Goal: Information Seeking & Learning: Understand process/instructions

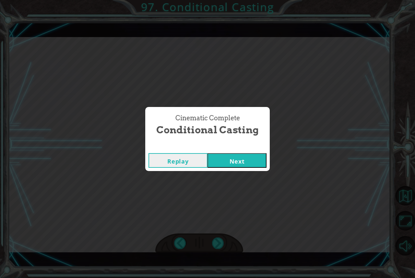
click at [232, 159] on button "Next" at bounding box center [237, 160] width 59 height 15
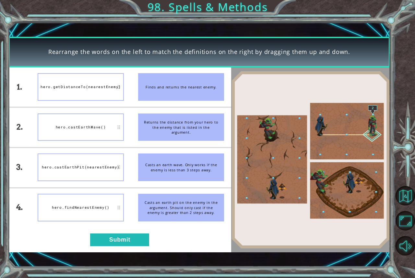
click at [110, 82] on div "hero.getDistanceTo(nearestEnemy)" at bounding box center [81, 87] width 86 height 28
click at [138, 243] on button "Submit" at bounding box center [119, 239] width 59 height 13
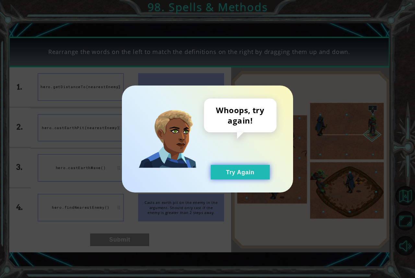
click at [243, 176] on button "Try Again" at bounding box center [240, 172] width 59 height 15
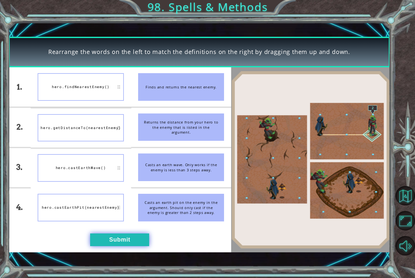
click at [116, 238] on button "Submit" at bounding box center [119, 239] width 59 height 13
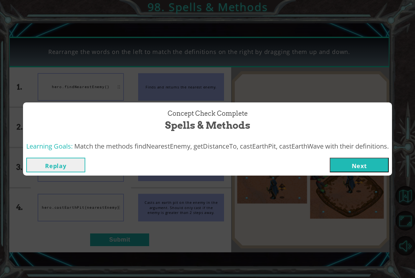
click at [338, 163] on button "Next" at bounding box center [359, 164] width 59 height 15
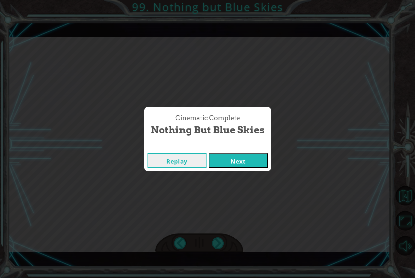
click at [228, 160] on button "Next" at bounding box center [238, 160] width 59 height 15
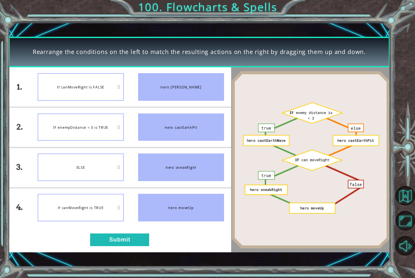
click at [92, 125] on div "IF enemyDistance < 3 is TRUE" at bounding box center [81, 127] width 86 height 28
click at [121, 232] on div "1. 2. 3. 4. If canMoveRight is FALSE ELSE IF enemyDistance < 3 is TRUE If canMo…" at bounding box center [119, 159] width 223 height 185
click at [118, 237] on button "Submit" at bounding box center [119, 239] width 59 height 13
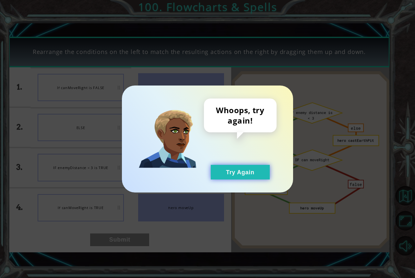
drag, startPoint x: 233, startPoint y: 165, endPoint x: 156, endPoint y: 203, distance: 85.8
click at [232, 167] on button "Try Again" at bounding box center [240, 172] width 59 height 15
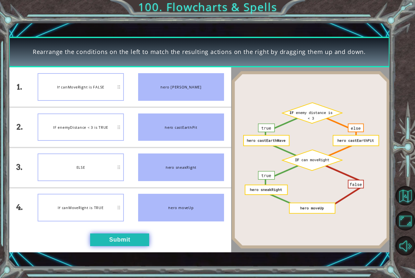
click at [118, 240] on button "Submit" at bounding box center [119, 239] width 59 height 13
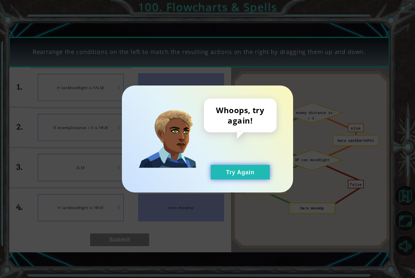
click at [229, 165] on button "Try Again" at bounding box center [240, 172] width 59 height 15
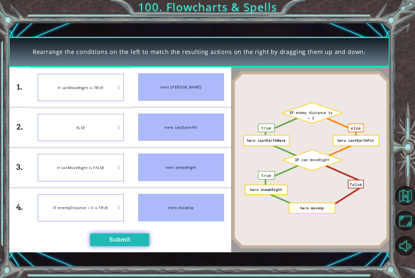
click at [124, 233] on button "Submit" at bounding box center [119, 239] width 59 height 13
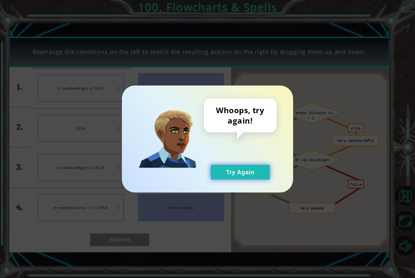
click at [228, 172] on button "Try Again" at bounding box center [240, 172] width 59 height 15
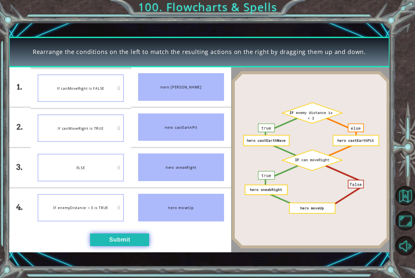
click at [127, 242] on button "Submit" at bounding box center [119, 239] width 59 height 13
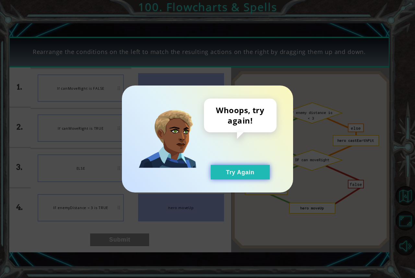
click at [214, 168] on button "Try Again" at bounding box center [240, 172] width 59 height 15
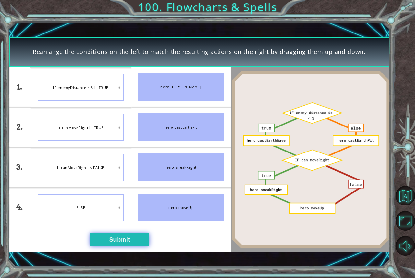
click at [117, 236] on button "Submit" at bounding box center [119, 239] width 59 height 13
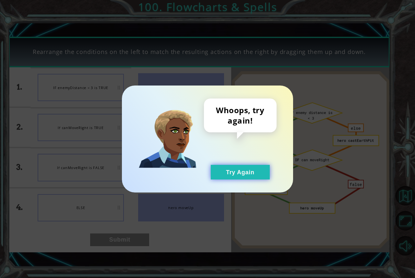
click at [256, 171] on button "Try Again" at bounding box center [240, 172] width 59 height 15
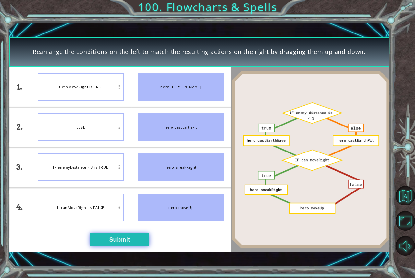
click at [140, 242] on button "Submit" at bounding box center [119, 239] width 59 height 13
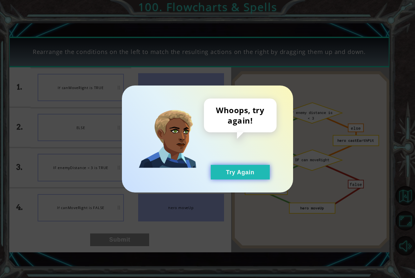
click at [228, 174] on button "Try Again" at bounding box center [240, 172] width 59 height 15
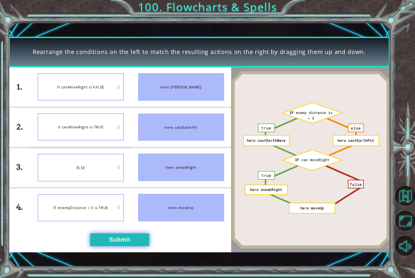
click at [126, 236] on button "Submit" at bounding box center [119, 239] width 59 height 13
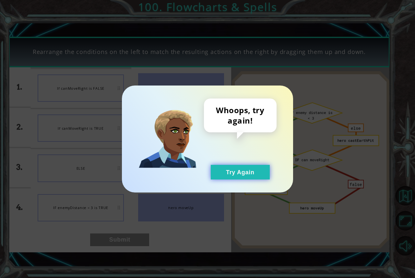
click at [251, 172] on button "Try Again" at bounding box center [240, 172] width 59 height 15
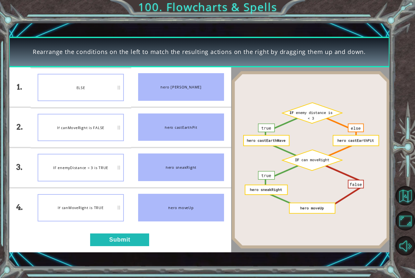
click at [92, 89] on div "ELSE" at bounding box center [81, 87] width 86 height 27
click at [127, 238] on button "Submit" at bounding box center [119, 239] width 59 height 13
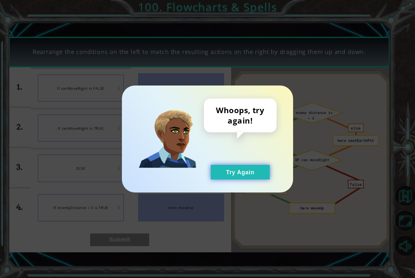
click at [242, 165] on button "Try Again" at bounding box center [240, 172] width 59 height 15
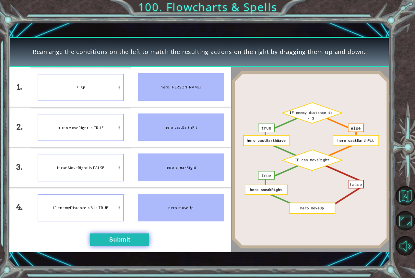
click at [136, 243] on button "Submit" at bounding box center [119, 239] width 59 height 13
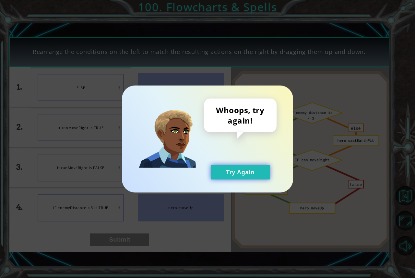
click at [239, 169] on button "Try Again" at bounding box center [240, 172] width 59 height 15
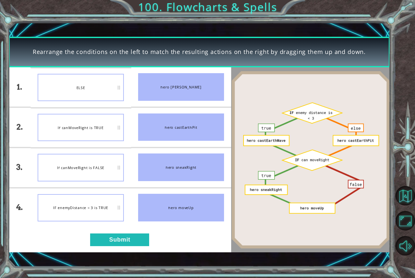
click at [108, 229] on div "1. 2. 3. 4. ELSE If canMoveRight is TRUE If canMoveRight is FALSE IF enemyDista…" at bounding box center [119, 159] width 223 height 185
drag, startPoint x: 120, startPoint y: 232, endPoint x: 115, endPoint y: 235, distance: 6.0
click at [118, 235] on div "1. 2. 3. 4. ELSE If canMoveRight is TRUE If canMoveRight is FALSE IF enemyDista…" at bounding box center [119, 159] width 223 height 185
click at [115, 236] on button "Submit" at bounding box center [119, 239] width 59 height 13
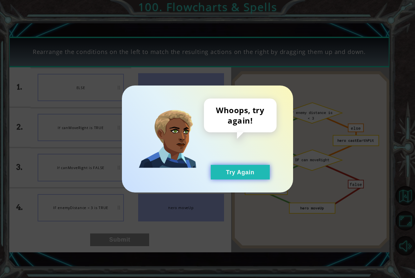
click at [233, 167] on button "Try Again" at bounding box center [240, 172] width 59 height 15
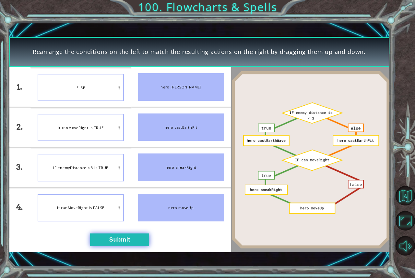
click at [131, 242] on button "Submit" at bounding box center [119, 239] width 59 height 13
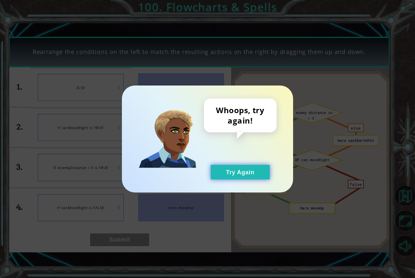
click at [220, 170] on button "Try Again" at bounding box center [240, 172] width 59 height 15
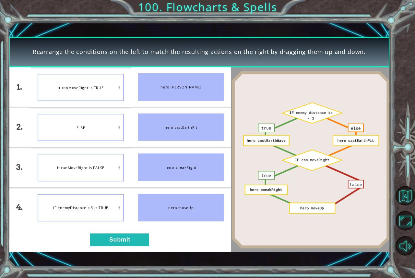
click at [97, 103] on li "If canMoveRight is TRUE" at bounding box center [81, 87] width 100 height 39
click at [138, 241] on button "Submit" at bounding box center [119, 239] width 59 height 13
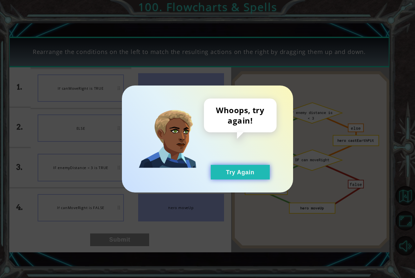
click at [223, 168] on button "Try Again" at bounding box center [240, 172] width 59 height 15
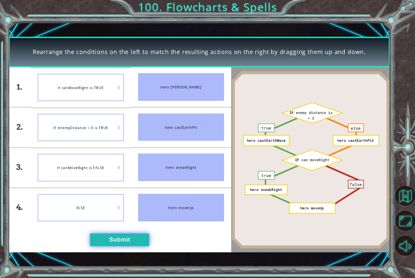
click at [143, 242] on button "Submit" at bounding box center [119, 239] width 59 height 13
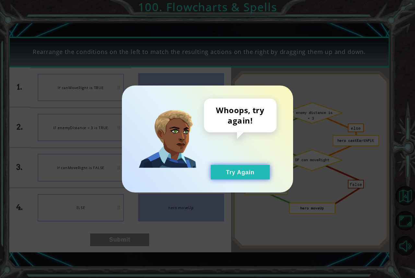
click at [238, 173] on button "Try Again" at bounding box center [240, 172] width 59 height 15
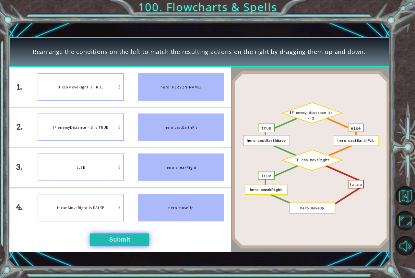
click at [122, 239] on button "Submit" at bounding box center [119, 239] width 59 height 13
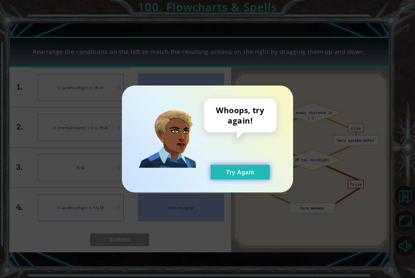
click at [255, 171] on button "Try Again" at bounding box center [240, 172] width 59 height 15
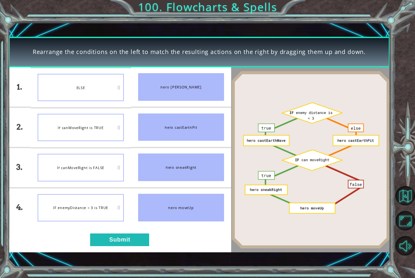
drag, startPoint x: 90, startPoint y: 77, endPoint x: 85, endPoint y: 93, distance: 16.3
click at [85, 93] on div "Rearrange the conditions on the left to match the resulting actions on the righ…" at bounding box center [199, 144] width 382 height 215
click at [136, 240] on button "Submit" at bounding box center [119, 239] width 59 height 13
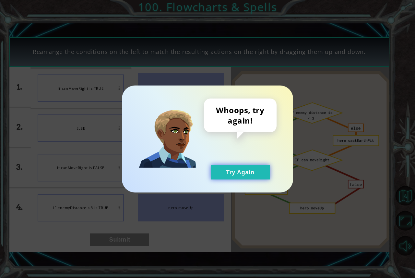
click at [238, 166] on button "Try Again" at bounding box center [240, 172] width 59 height 15
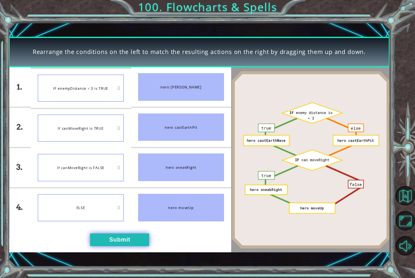
click at [110, 234] on button "Submit" at bounding box center [119, 239] width 59 height 13
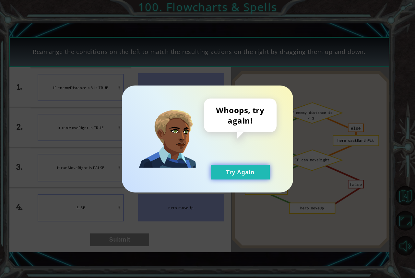
click at [231, 170] on button "Try Again" at bounding box center [240, 172] width 59 height 15
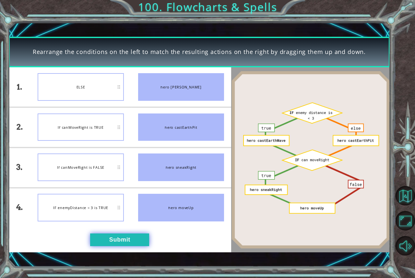
click at [130, 236] on button "Submit" at bounding box center [119, 239] width 59 height 13
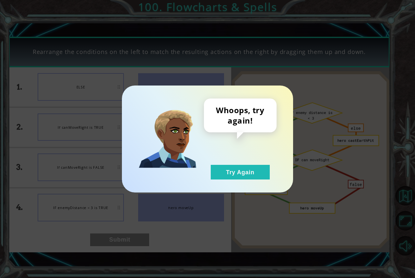
drag, startPoint x: 232, startPoint y: 176, endPoint x: 195, endPoint y: 171, distance: 37.9
click at [232, 175] on button "Try Again" at bounding box center [240, 172] width 59 height 15
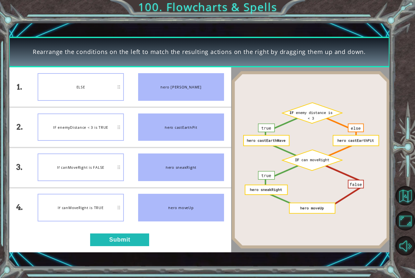
drag, startPoint x: 109, startPoint y: 254, endPoint x: 114, endPoint y: 236, distance: 18.7
click at [109, 253] on div "Rearrange the conditions on the left to match the resulting actions on the righ…" at bounding box center [199, 144] width 382 height 244
click at [114, 235] on button "Submit" at bounding box center [119, 239] width 59 height 13
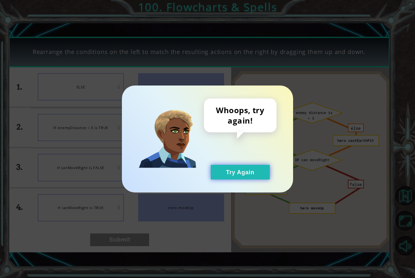
click at [247, 170] on button "Try Again" at bounding box center [240, 172] width 59 height 15
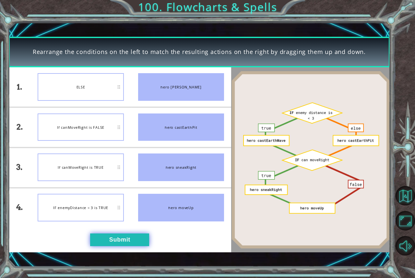
click at [128, 237] on button "Submit" at bounding box center [119, 239] width 59 height 13
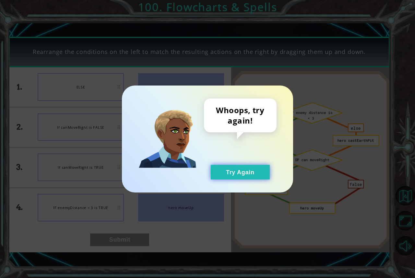
click at [251, 170] on button "Try Again" at bounding box center [240, 172] width 59 height 15
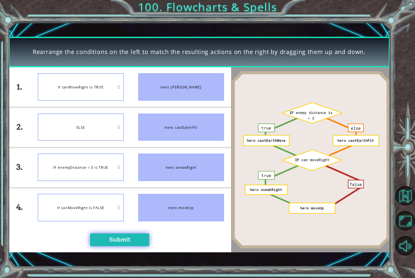
click at [118, 235] on button "Submit" at bounding box center [119, 239] width 59 height 13
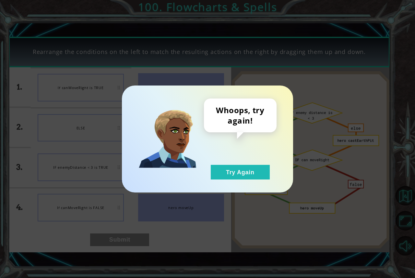
click at [257, 182] on div "Whoops, try again! Try Again" at bounding box center [207, 138] width 171 height 107
click at [245, 168] on button "Try Again" at bounding box center [240, 172] width 59 height 15
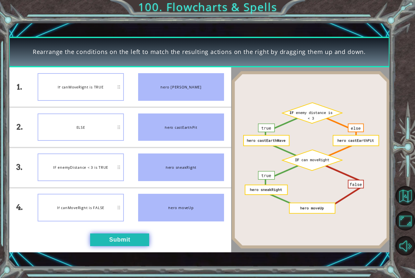
click at [121, 240] on button "Submit" at bounding box center [119, 239] width 59 height 13
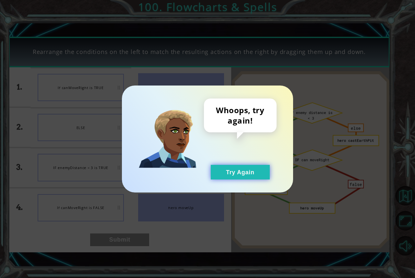
click at [239, 178] on button "Try Again" at bounding box center [240, 172] width 59 height 15
